Goal: Transaction & Acquisition: Subscribe to service/newsletter

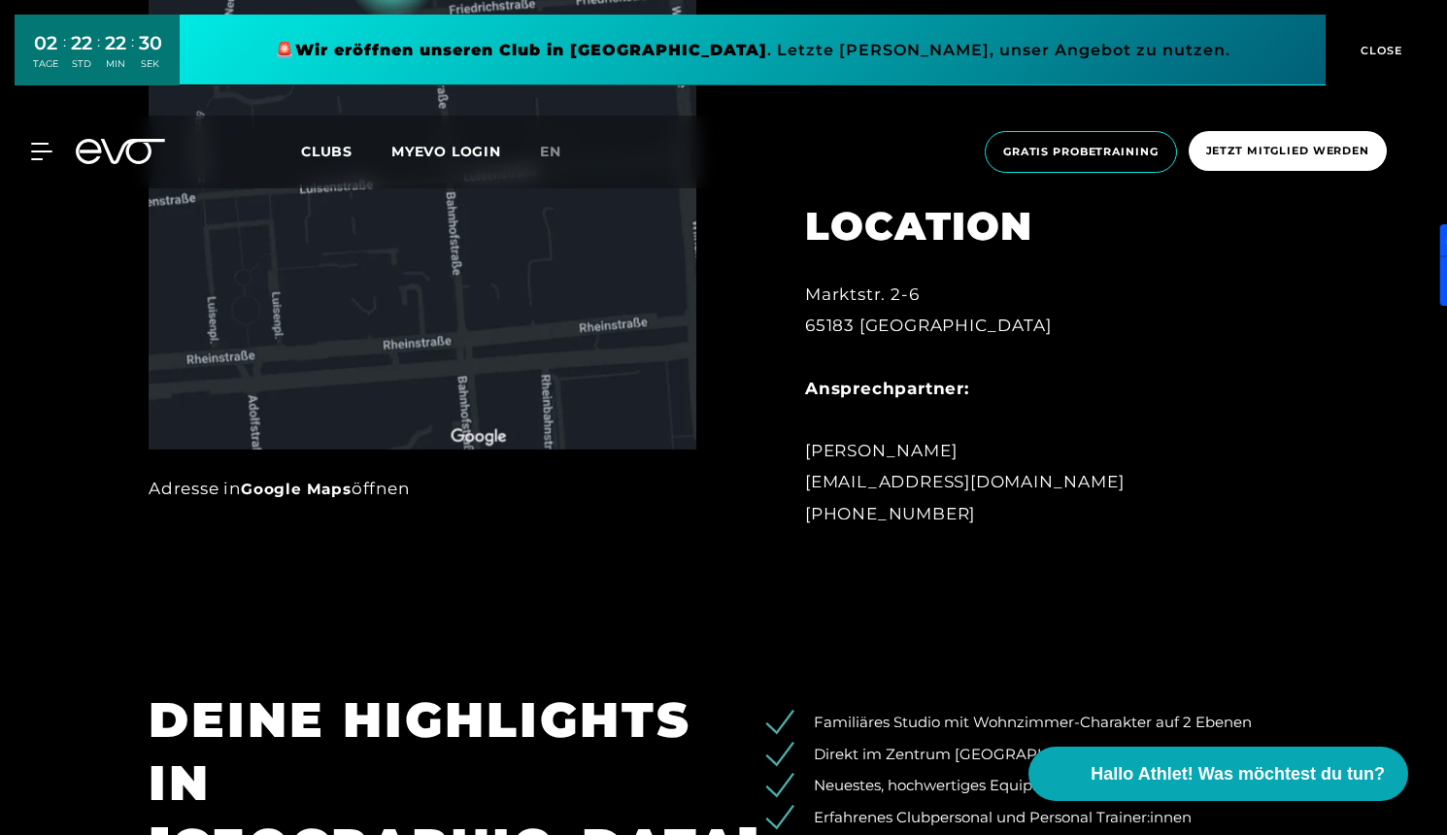
scroll to position [1272, 0]
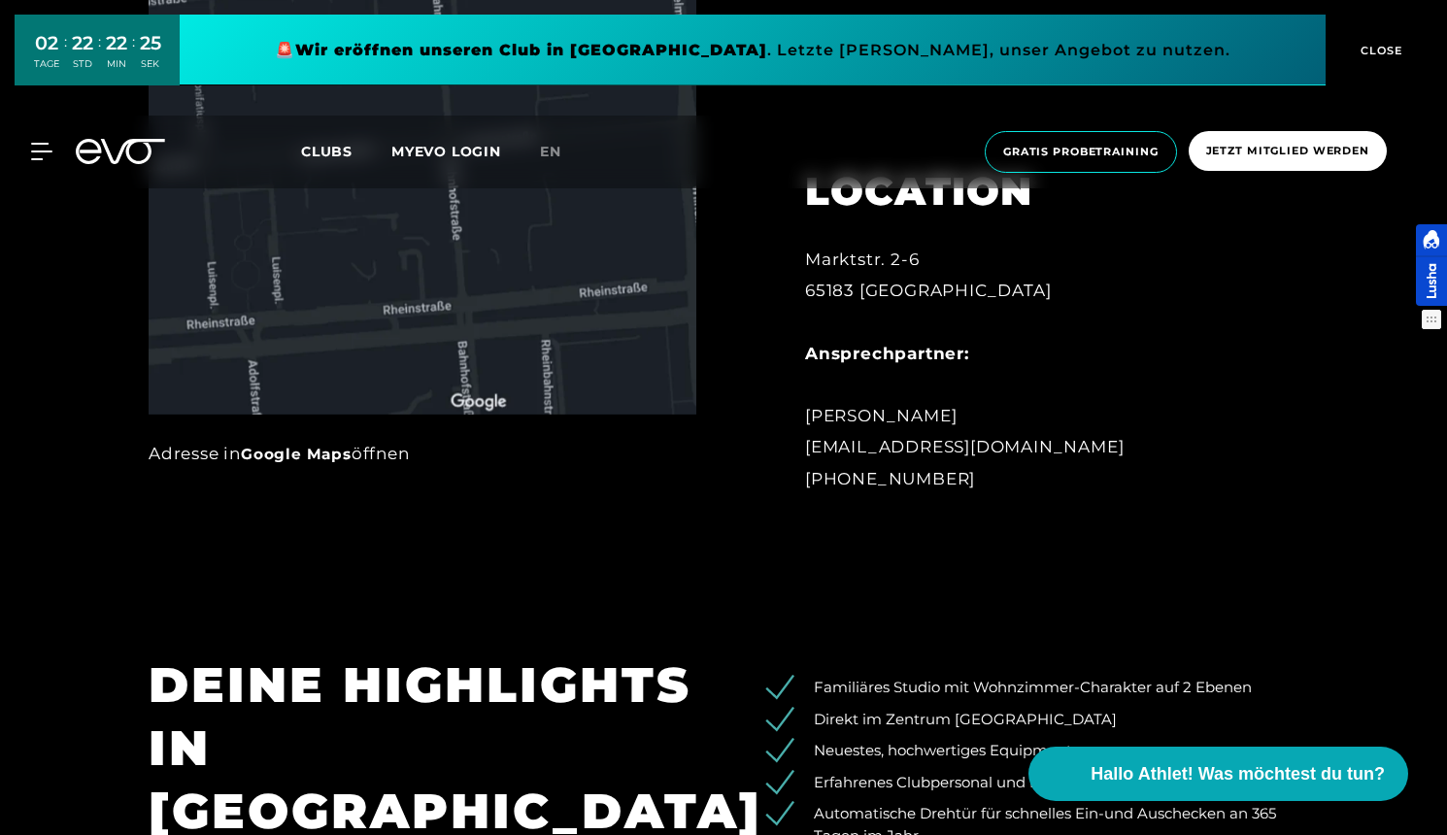
click at [1431, 267] on div at bounding box center [1431, 265] width 31 height 82
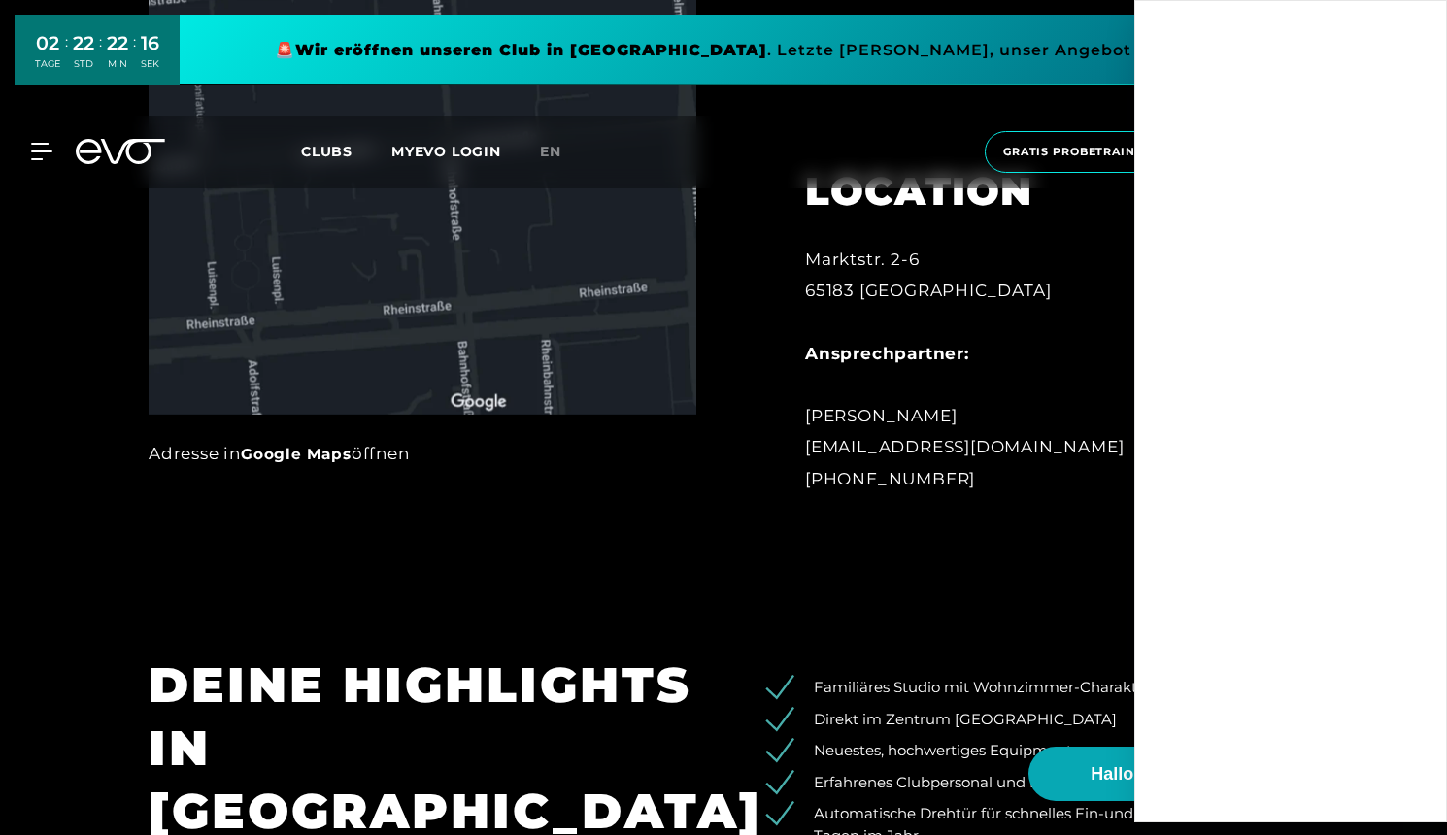
click at [908, 512] on div "LOCATION Marktstr. 2-6 65183 [GEOGRAPHIC_DATA] Ansprechpartner: [PERSON_NAME] […" at bounding box center [1019, 318] width 482 height 398
click at [1021, 365] on div "Marktstr. 2-6 65183 [GEOGRAPHIC_DATA] Ansprechpartner: [PERSON_NAME] [EMAIL_ADD…" at bounding box center [1018, 369] width 427 height 251
click at [1043, 329] on div "Marktstr. 2-6 65183 [GEOGRAPHIC_DATA] Ansprechpartner: [PERSON_NAME] [EMAIL_ADD…" at bounding box center [1018, 369] width 427 height 251
click at [1027, 385] on div "Marktstr. 2-6 65183 [GEOGRAPHIC_DATA] Ansprechpartner: [PERSON_NAME] [EMAIL_ADD…" at bounding box center [1018, 369] width 427 height 251
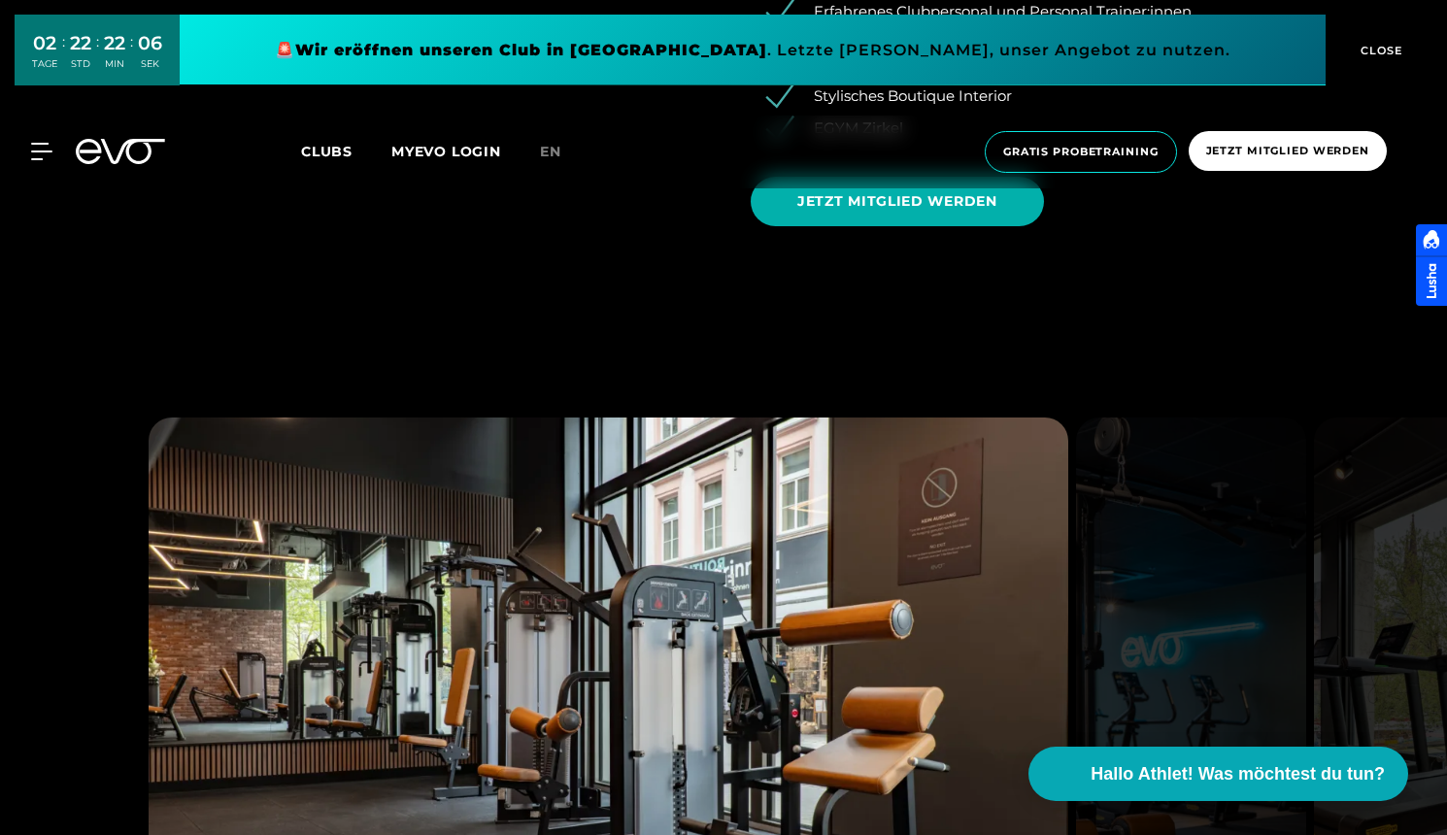
scroll to position [2041, 0]
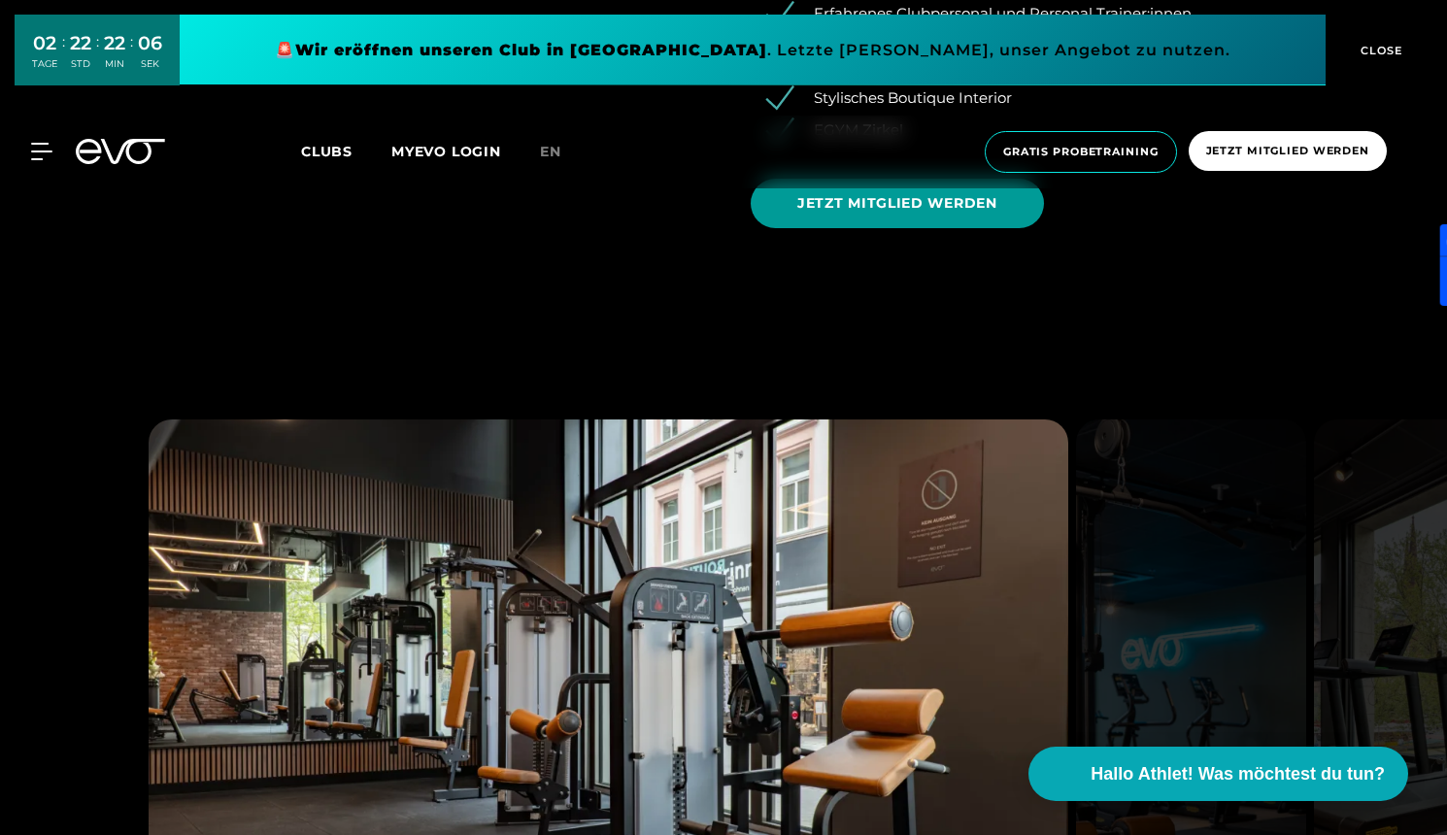
click at [972, 225] on span "JETZT MITGLIED WERDEN" at bounding box center [897, 204] width 293 height 50
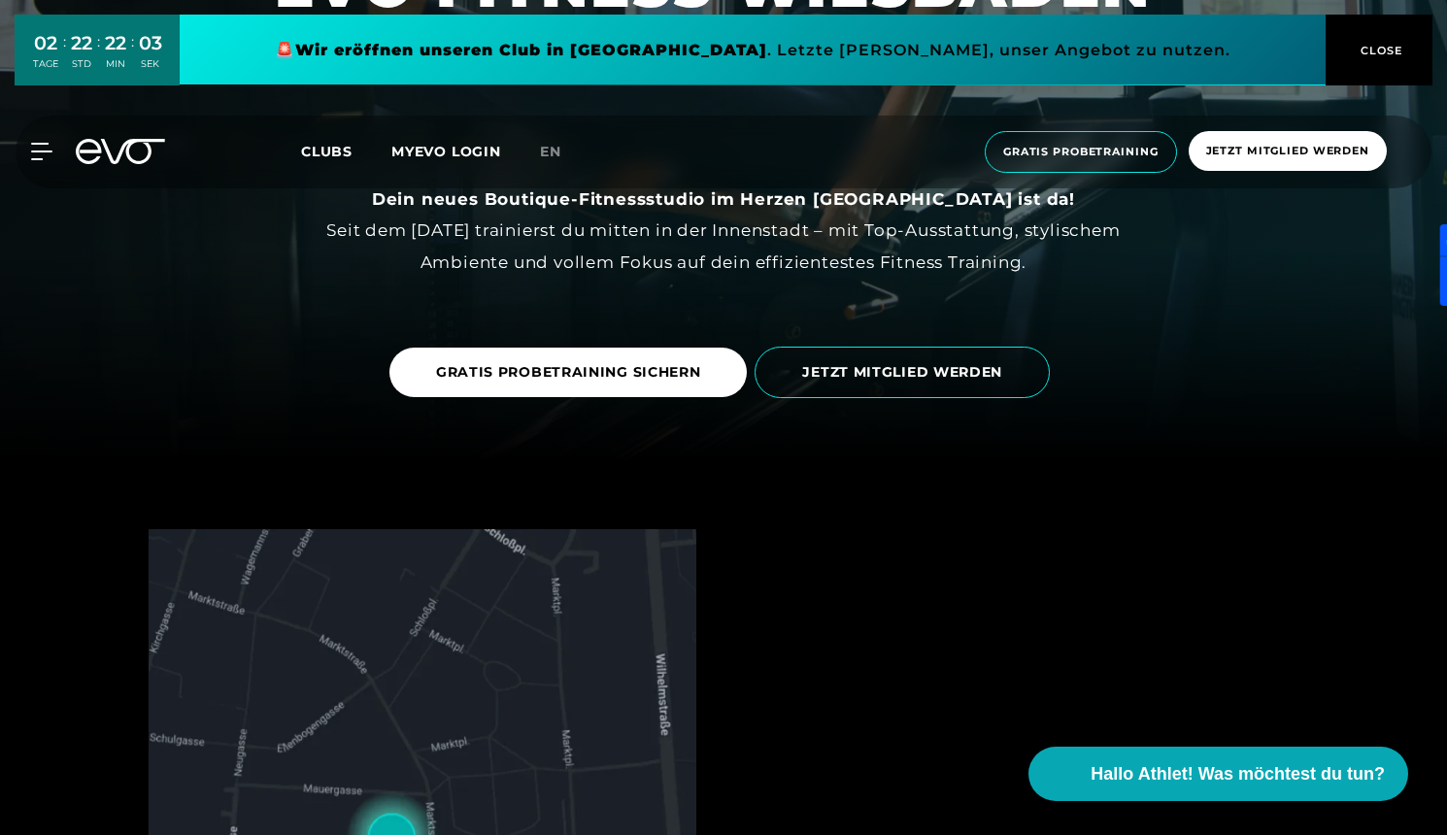
scroll to position [375, 0]
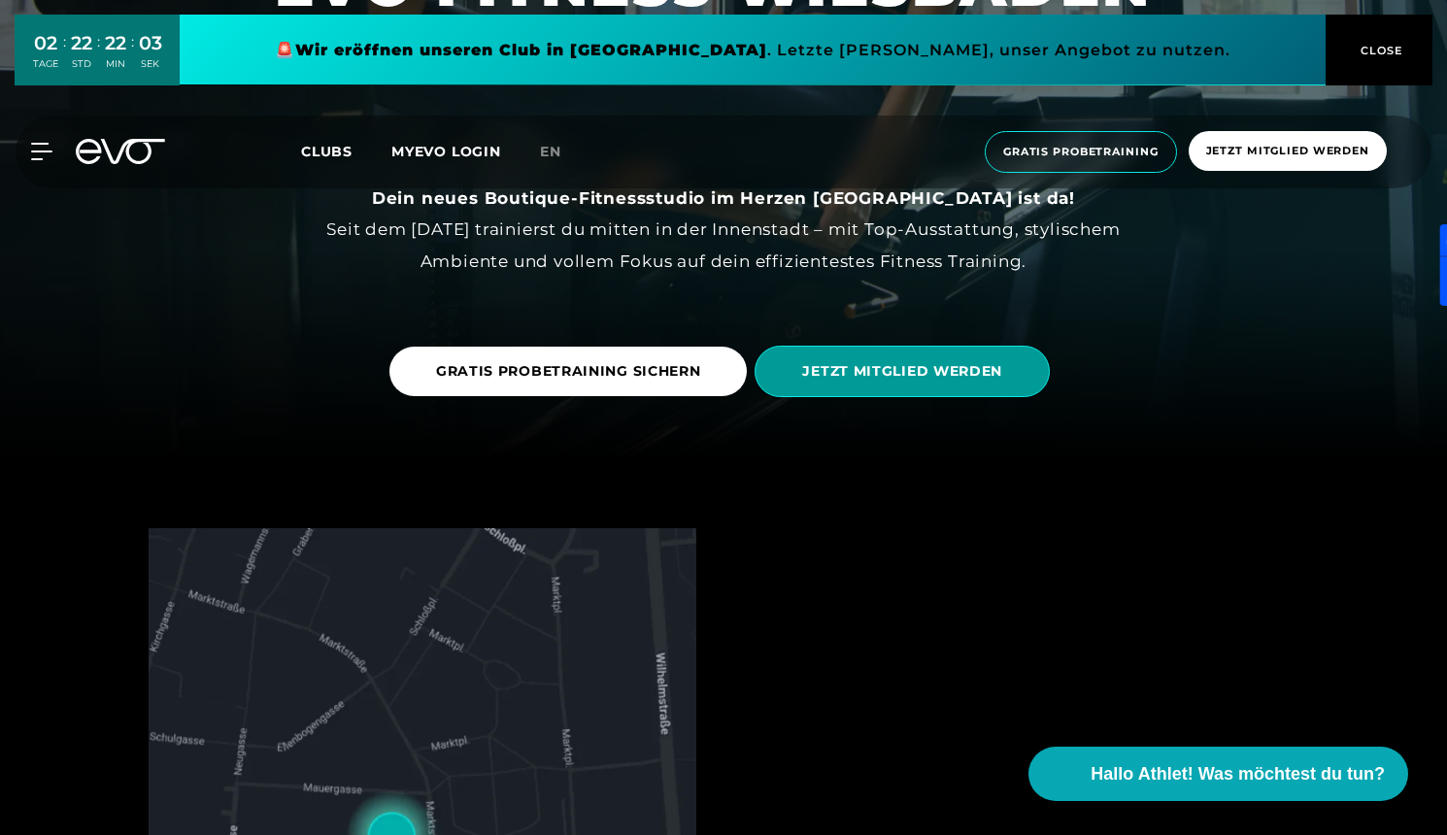
click at [913, 354] on span "JETZT MITGLIED WERDEN" at bounding box center [902, 371] width 295 height 51
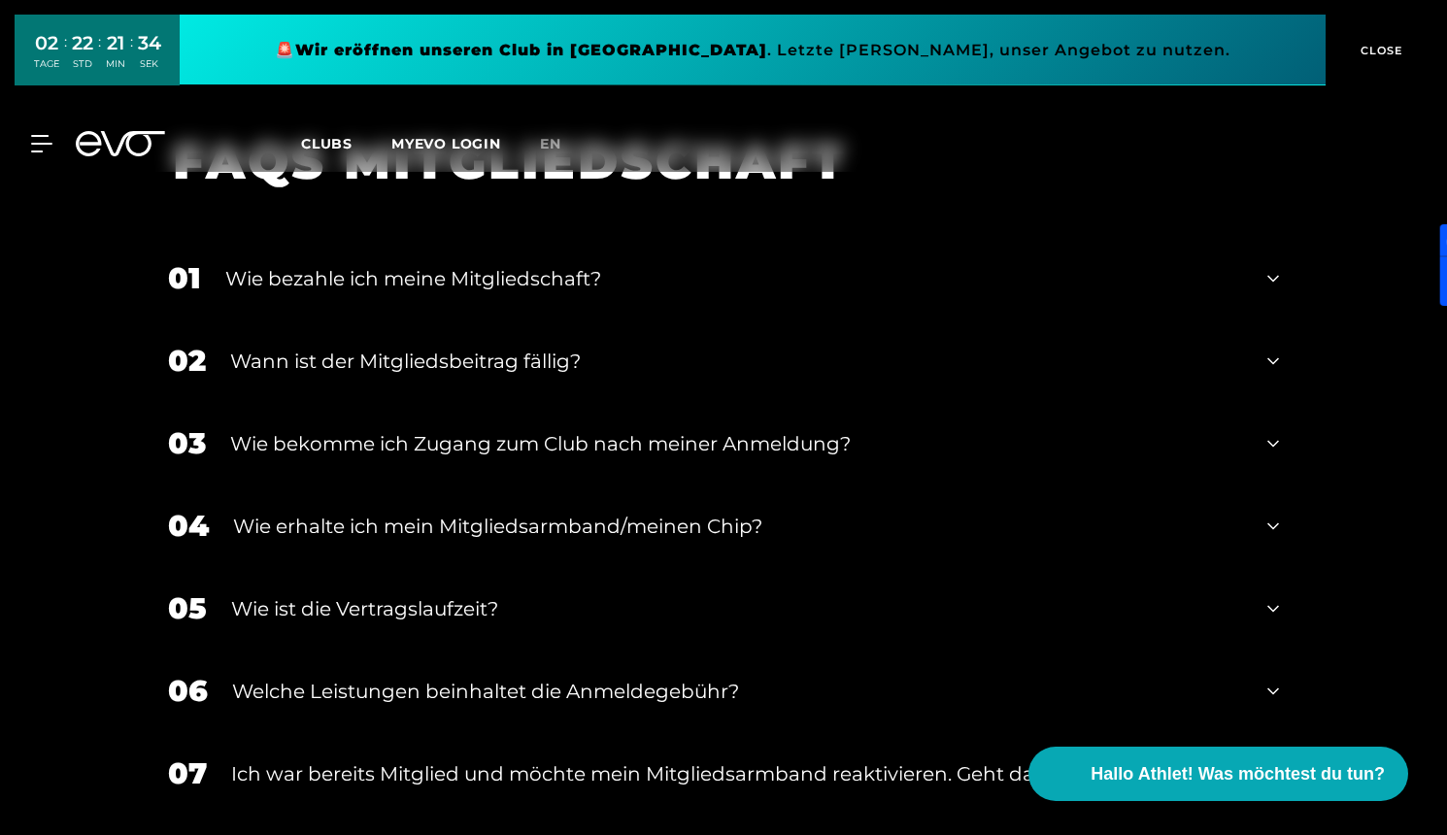
scroll to position [2535, 0]
click at [655, 281] on div "Wie bezahle ich meine Mitgliedschaft?" at bounding box center [734, 279] width 1018 height 29
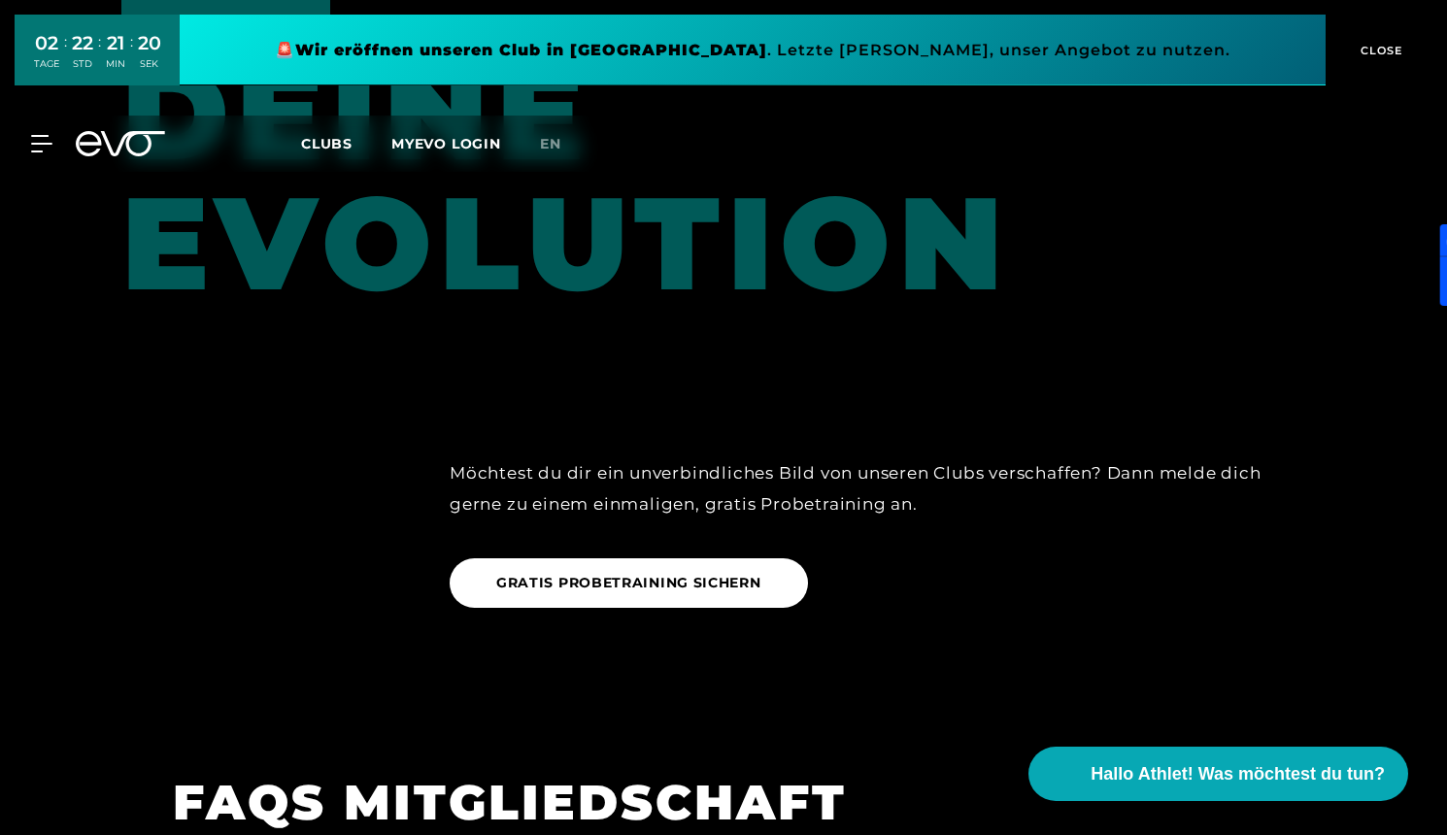
scroll to position [1900, 0]
